Goal: Use online tool/utility: Utilize a website feature to perform a specific function

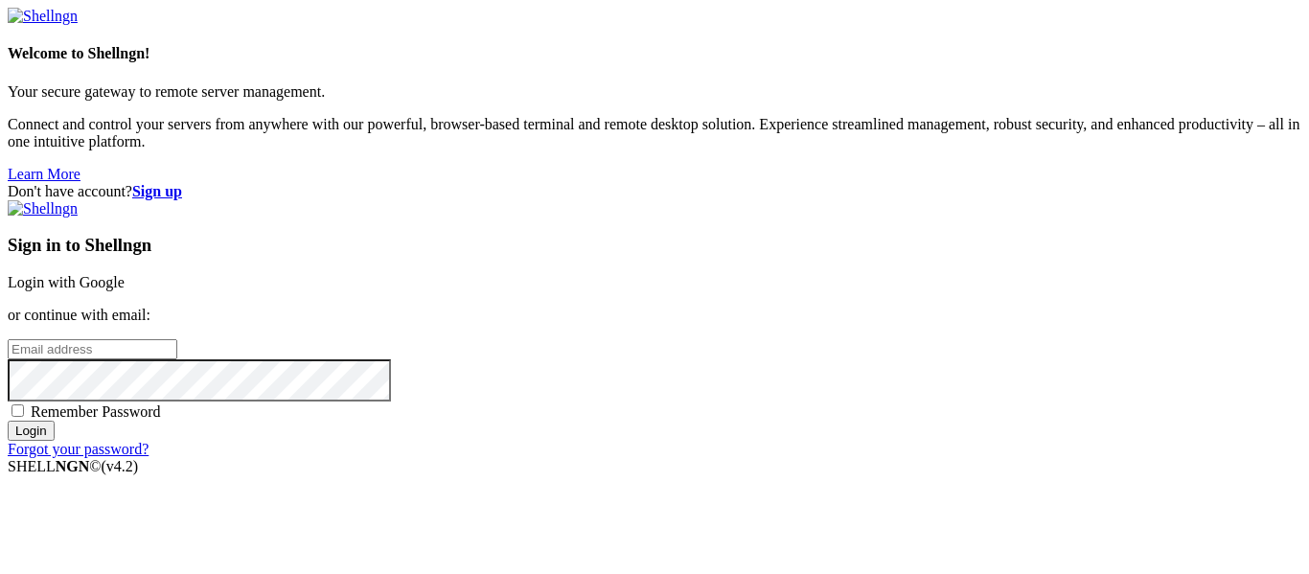
click at [125, 274] on link "Login with Google" at bounding box center [66, 282] width 117 height 16
